Goal: Task Accomplishment & Management: Use online tool/utility

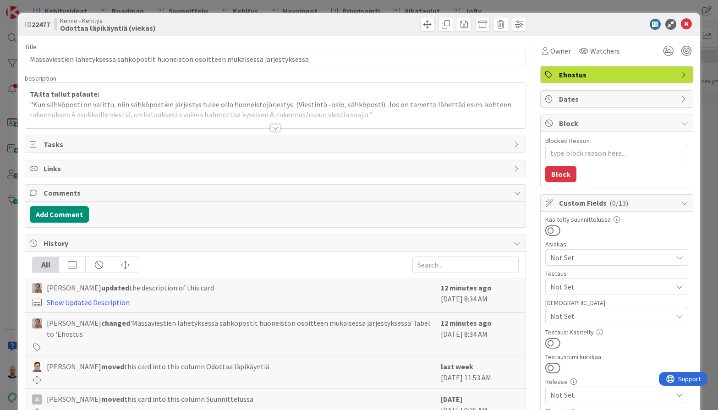
type textarea "x"
click at [274, 131] on div at bounding box center [275, 127] width 10 height 7
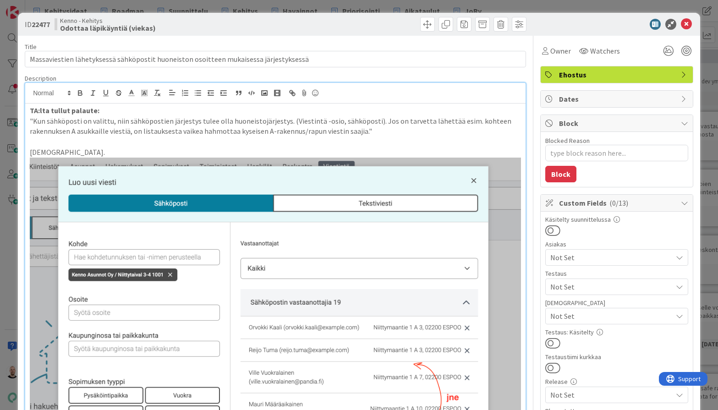
click at [706, 66] on div "ID 22477 Kenno - Kehitys Odottaa läpikäyntiä (viekas) Title 85 / 128 Massaviest…" at bounding box center [359, 205] width 718 height 410
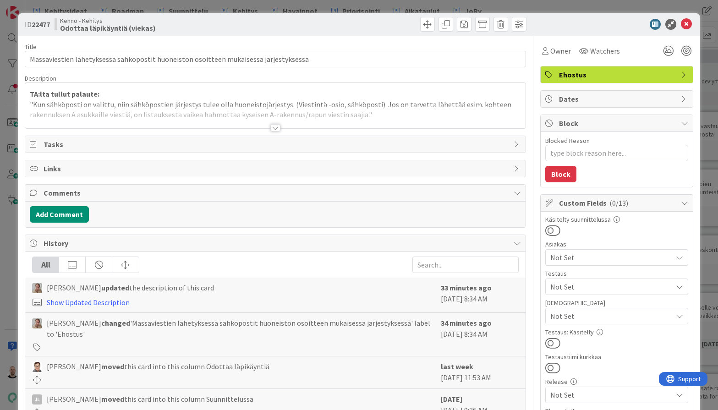
click at [274, 128] on div at bounding box center [275, 127] width 10 height 7
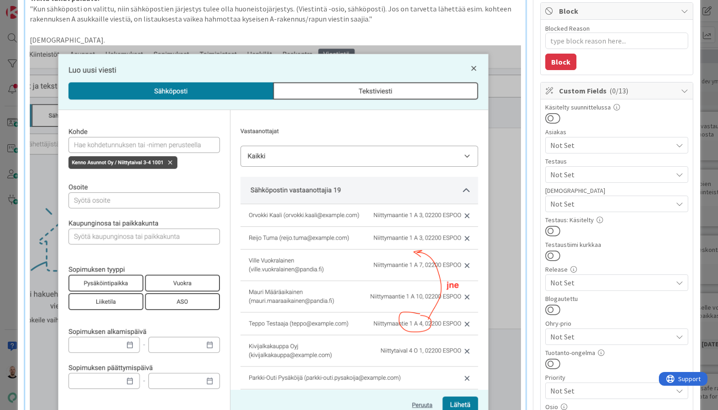
scroll to position [113, 0]
type textarea "x"
